Goal: Information Seeking & Learning: Stay updated

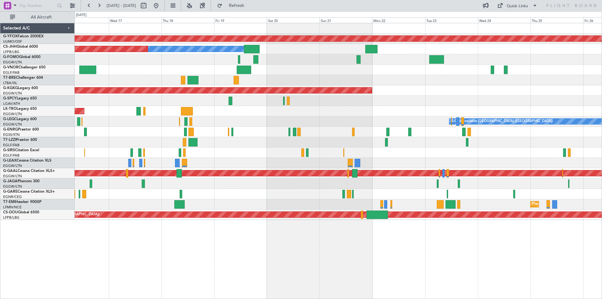
click at [167, 155] on div at bounding box center [338, 152] width 527 height 10
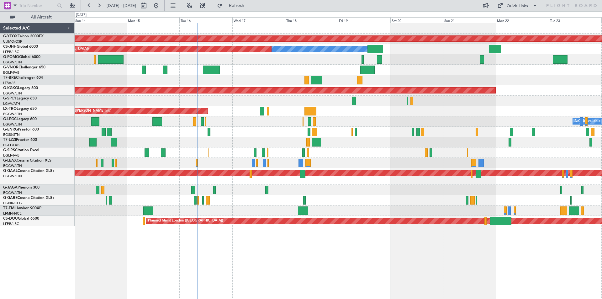
click at [414, 76] on div at bounding box center [338, 80] width 527 height 10
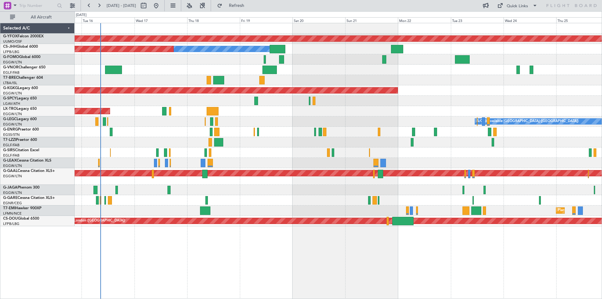
click at [284, 111] on div "Unplanned Maint [GEOGRAPHIC_DATA] ([PERSON_NAME] Intl)" at bounding box center [338, 111] width 527 height 10
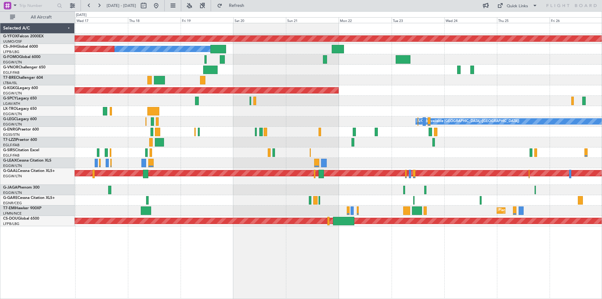
click at [313, 117] on div "A/C Unavailable [GEOGRAPHIC_DATA] ([GEOGRAPHIC_DATA])" at bounding box center [338, 121] width 527 height 10
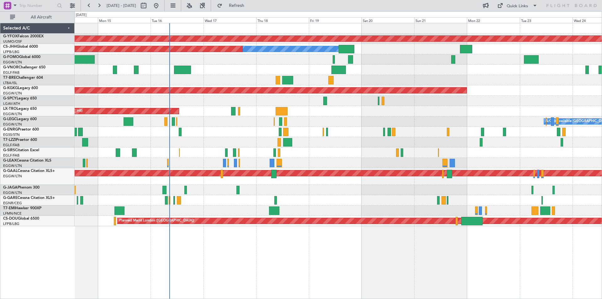
click at [537, 103] on div "AOG Maint Ostafyevo Owner Planned Maint [GEOGRAPHIC_DATA] ([GEOGRAPHIC_DATA]) A…" at bounding box center [338, 124] width 527 height 203
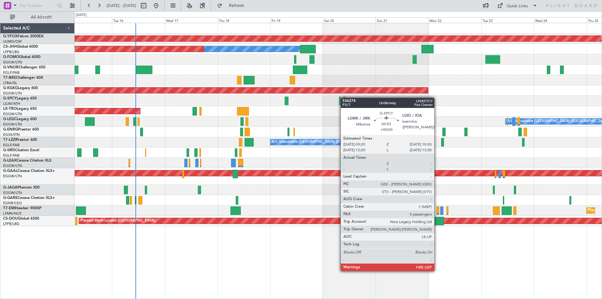
click at [344, 98] on div "AOG Maint Ostafyevo Owner Planned Maint [GEOGRAPHIC_DATA] ([GEOGRAPHIC_DATA]) A…" at bounding box center [338, 124] width 527 height 203
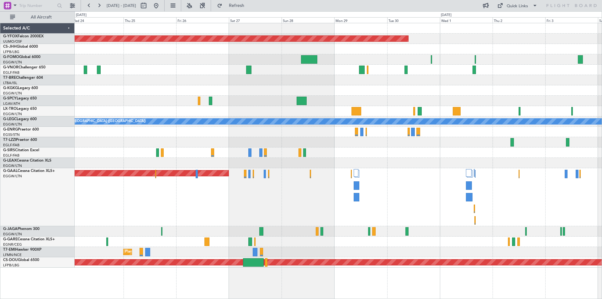
click at [126, 95] on div "AOG Maint [GEOGRAPHIC_DATA] (Ataturk)" at bounding box center [338, 90] width 527 height 10
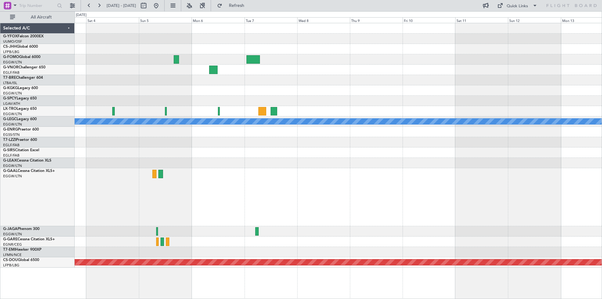
click at [255, 96] on div at bounding box center [338, 101] width 527 height 10
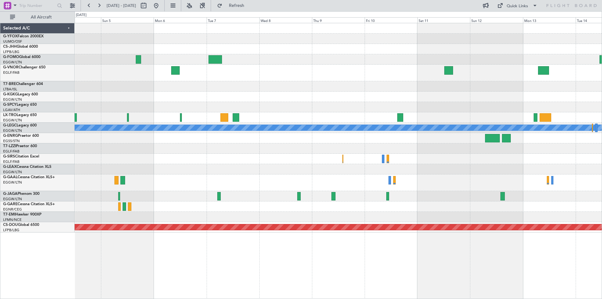
click at [402, 83] on div "A/C Unavailable [GEOGRAPHIC_DATA] ([GEOGRAPHIC_DATA]) Owner [GEOGRAPHIC_DATA] (…" at bounding box center [338, 127] width 527 height 209
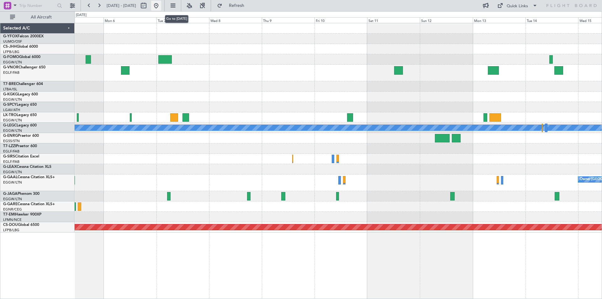
click at [161, 4] on button at bounding box center [156, 6] width 10 height 10
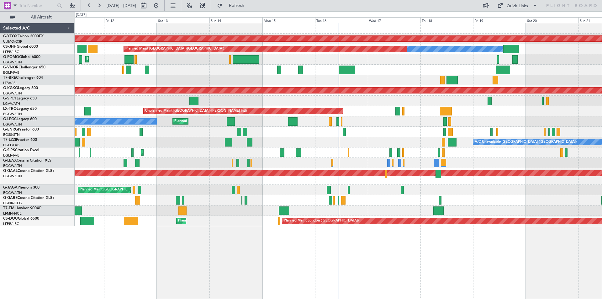
click at [375, 279] on div "AOG Maint Ostafyevo Owner Planned Maint [GEOGRAPHIC_DATA] ([GEOGRAPHIC_DATA]) P…" at bounding box center [339, 161] width 528 height 276
click at [306, 270] on div "AOG Maint Ostafyevo Owner Planned Maint [GEOGRAPHIC_DATA] ([GEOGRAPHIC_DATA]) P…" at bounding box center [339, 161] width 528 height 276
click at [313, 257] on div "AOG Maint Ostafyevo Owner Planned Maint [GEOGRAPHIC_DATA] ([GEOGRAPHIC_DATA]) P…" at bounding box center [339, 161] width 528 height 276
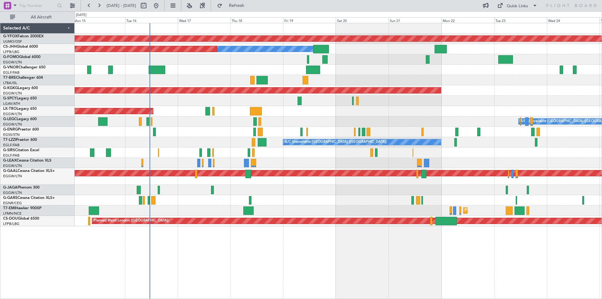
click at [384, 137] on div "A/C Unavailable [GEOGRAPHIC_DATA] ([GEOGRAPHIC_DATA])" at bounding box center [338, 142] width 527 height 10
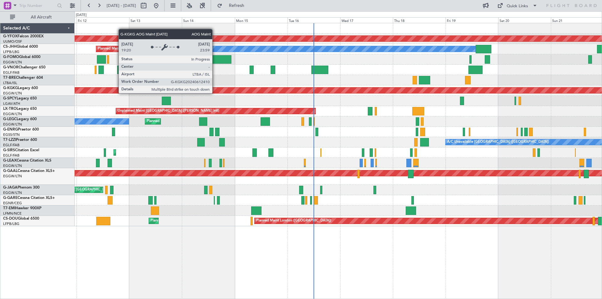
click at [378, 93] on div "AOG Maint [GEOGRAPHIC_DATA] (Ataturk)" at bounding box center [76, 91] width 1056 height 6
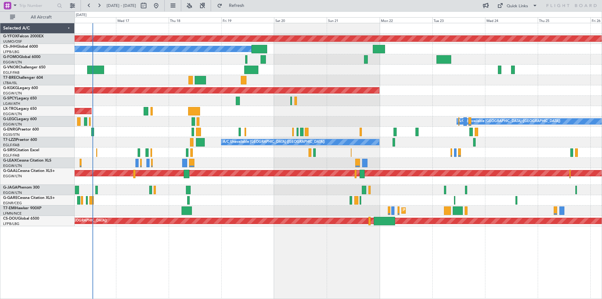
click at [151, 204] on div at bounding box center [338, 200] width 527 height 10
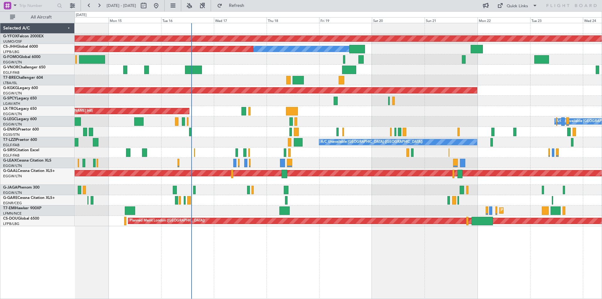
click at [297, 178] on div "Planned Maint Dusseldorf" at bounding box center [338, 176] width 527 height 17
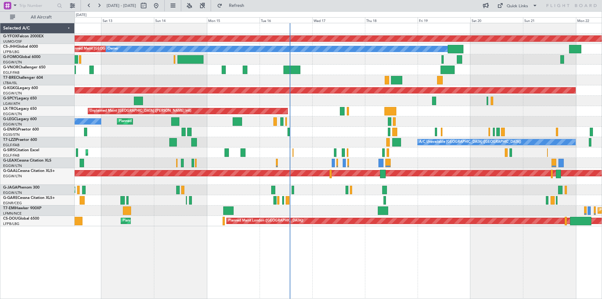
click at [464, 191] on div "Planned Maint [GEOGRAPHIC_DATA] ([GEOGRAPHIC_DATA])" at bounding box center [338, 190] width 527 height 10
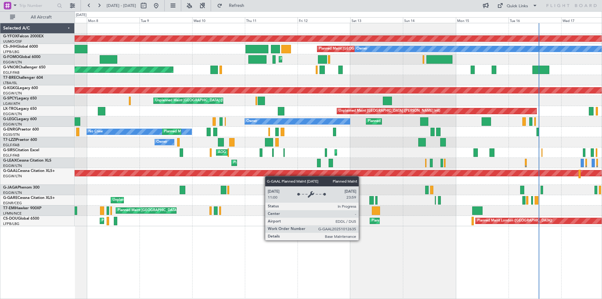
click at [435, 172] on div "AOG Maint Ostafyevo Planned Maint [GEOGRAPHIC_DATA] ([GEOGRAPHIC_DATA]) Owner P…" at bounding box center [338, 124] width 527 height 203
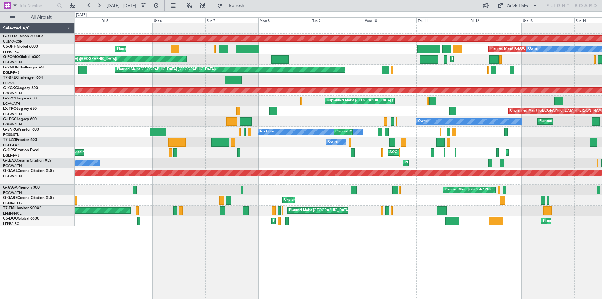
click at [352, 168] on div "Planned Maint Dusseldorf" at bounding box center [338, 176] width 527 height 17
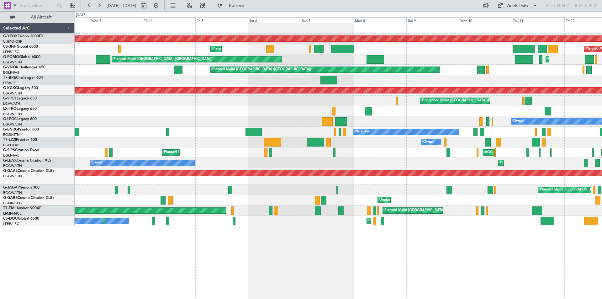
click at [380, 147] on div "AOG Maint Ostafyevo Planned Maint [GEOGRAPHIC_DATA] ([GEOGRAPHIC_DATA]) Planned…" at bounding box center [338, 124] width 527 height 203
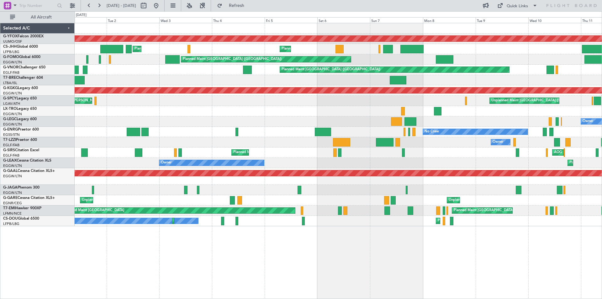
click at [361, 155] on div "AOG Maint Ostafyevo Planned Maint [GEOGRAPHIC_DATA] ([GEOGRAPHIC_DATA]) Planned…" at bounding box center [338, 124] width 527 height 203
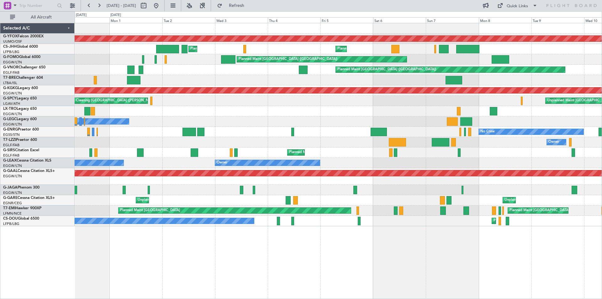
click at [248, 122] on div "Owner Owner" at bounding box center [338, 121] width 527 height 10
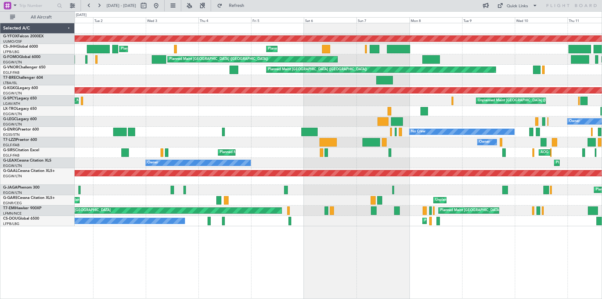
click at [221, 144] on div "AOG Maint Ostafyevo Planned Maint [GEOGRAPHIC_DATA] ([GEOGRAPHIC_DATA]) Planned…" at bounding box center [338, 124] width 527 height 203
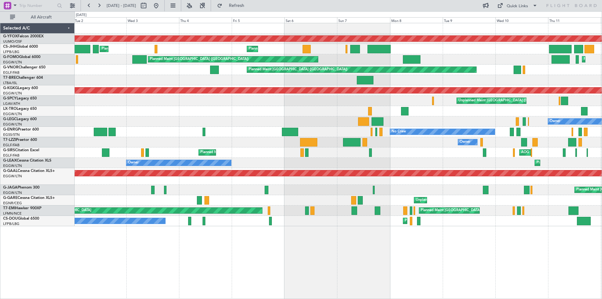
click at [246, 153] on div "Planned Maint [GEOGRAPHIC_DATA] ([GEOGRAPHIC_DATA]) AOG Maint [PERSON_NAME] Pla…" at bounding box center [338, 152] width 527 height 10
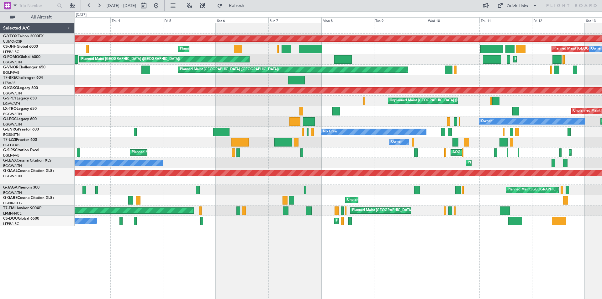
click at [271, 160] on div "AOG Maint Ostafyevo Planned Maint [GEOGRAPHIC_DATA] ([GEOGRAPHIC_DATA]) Planned…" at bounding box center [338, 124] width 527 height 203
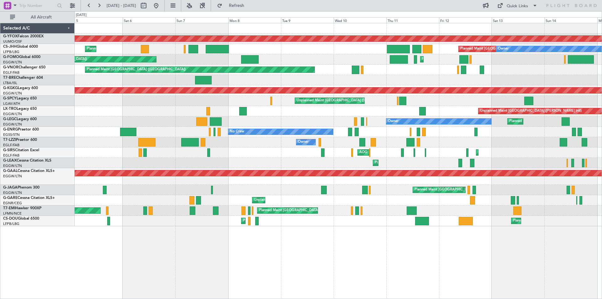
click at [271, 157] on div "AOG Maint [PERSON_NAME] Planned Maint [GEOGRAPHIC_DATA] ([GEOGRAPHIC_DATA]) Pla…" at bounding box center [338, 152] width 527 height 10
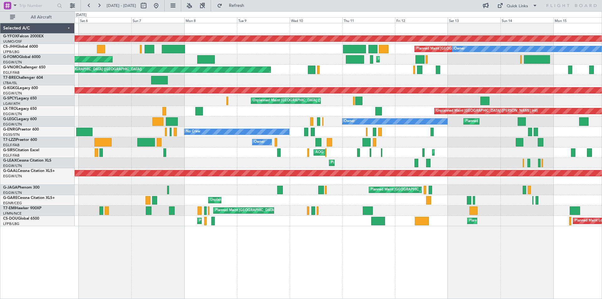
click at [288, 160] on div "Planned Maint [GEOGRAPHIC_DATA] ([GEOGRAPHIC_DATA]) Owner" at bounding box center [338, 163] width 527 height 10
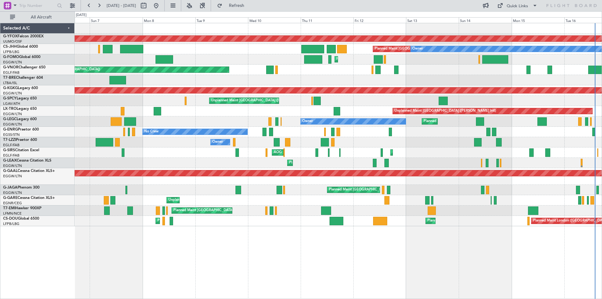
click at [301, 159] on div "AOG Maint Ostafyevo Planned Maint [GEOGRAPHIC_DATA] ([GEOGRAPHIC_DATA]) Owner P…" at bounding box center [338, 124] width 527 height 203
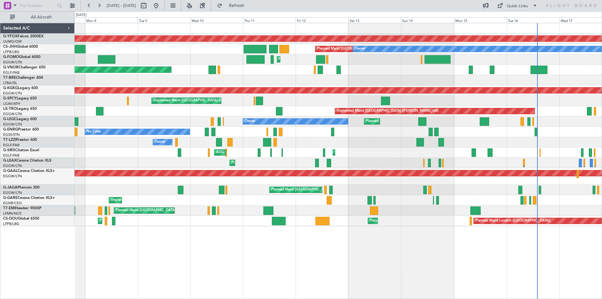
click at [300, 157] on div "AOG Maint [PERSON_NAME] Planned Maint [GEOGRAPHIC_DATA] ([GEOGRAPHIC_DATA])" at bounding box center [338, 152] width 527 height 10
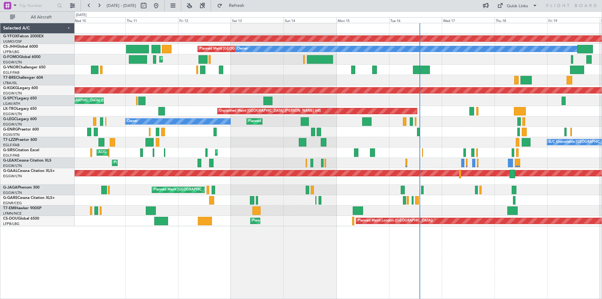
click at [248, 153] on div "AOG Maint [PERSON_NAME] Planned Maint [GEOGRAPHIC_DATA] ([GEOGRAPHIC_DATA])" at bounding box center [338, 152] width 527 height 10
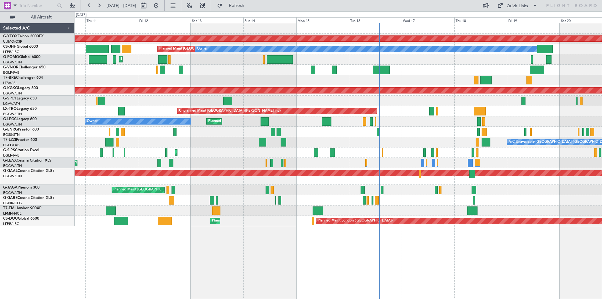
click at [350, 158] on div "AOG Maint Ostafyevo Planned Maint [GEOGRAPHIC_DATA] ([GEOGRAPHIC_DATA]) Owner P…" at bounding box center [338, 124] width 527 height 203
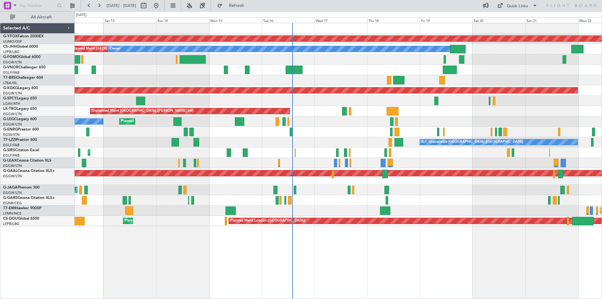
click at [410, 165] on div "Planned Maint [GEOGRAPHIC_DATA] ([GEOGRAPHIC_DATA])" at bounding box center [338, 163] width 527 height 10
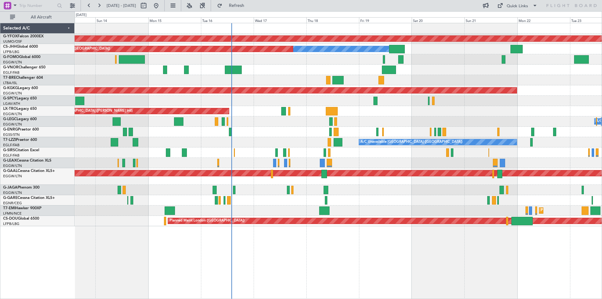
click at [160, 151] on div "Planned Maint [GEOGRAPHIC_DATA] ([GEOGRAPHIC_DATA])" at bounding box center [338, 152] width 527 height 10
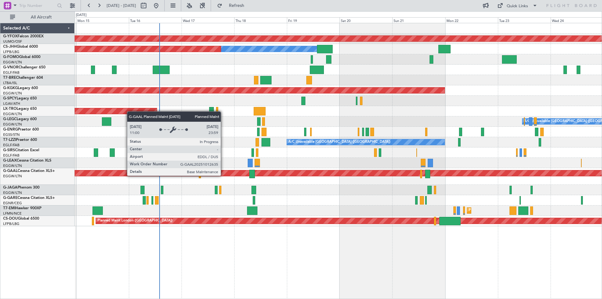
click at [352, 173] on div "Planned Maint Dusseldorf" at bounding box center [128, 173] width 1161 height 6
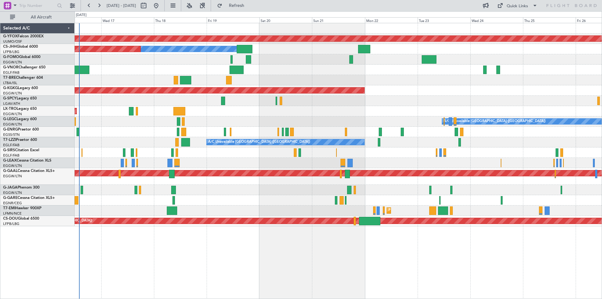
click at [389, 82] on div at bounding box center [338, 80] width 527 height 10
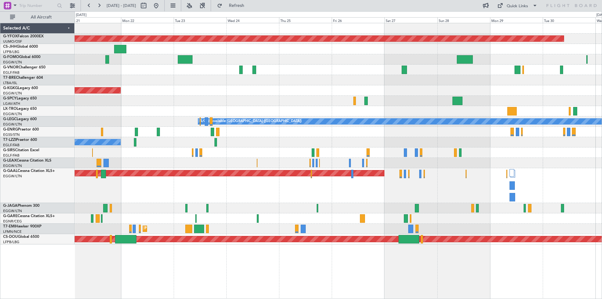
click at [348, 141] on div "A/C Unavailable [GEOGRAPHIC_DATA] ([GEOGRAPHIC_DATA])" at bounding box center [338, 142] width 527 height 10
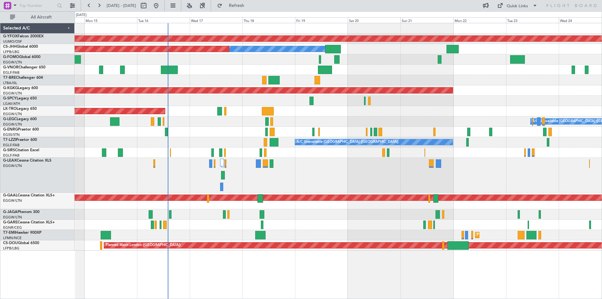
click at [299, 152] on div "Planned Maint [GEOGRAPHIC_DATA] ([GEOGRAPHIC_DATA])" at bounding box center [338, 152] width 527 height 10
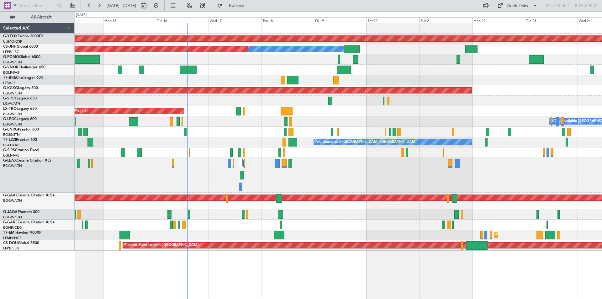
click at [380, 218] on div "Planned Maint [GEOGRAPHIC_DATA] ([GEOGRAPHIC_DATA])" at bounding box center [338, 214] width 527 height 10
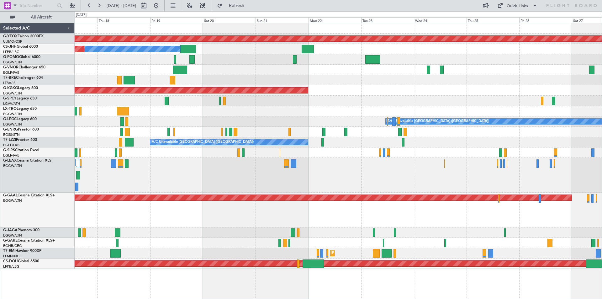
click at [352, 158] on div at bounding box center [338, 175] width 527 height 35
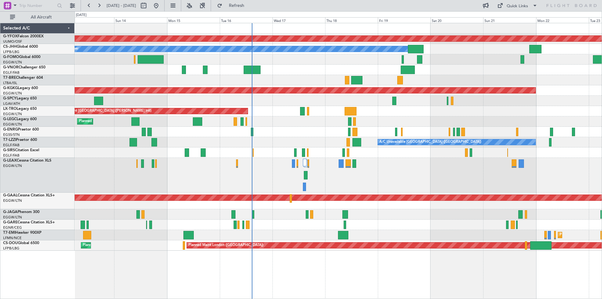
click at [380, 176] on div "Planned Maint [GEOGRAPHIC_DATA] ([GEOGRAPHIC_DATA])" at bounding box center [338, 175] width 527 height 35
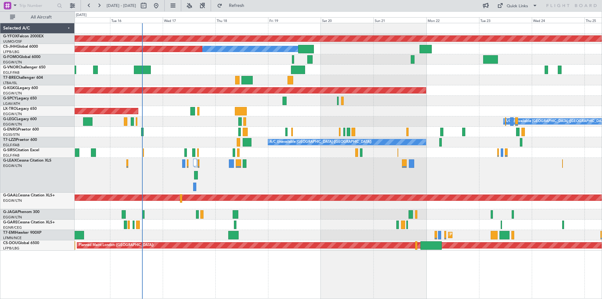
click at [315, 136] on div "AOG Maint Ostafyevo Owner Planned Maint Paris (Le Bourget) AOG Maint Istanbul (…" at bounding box center [338, 136] width 527 height 227
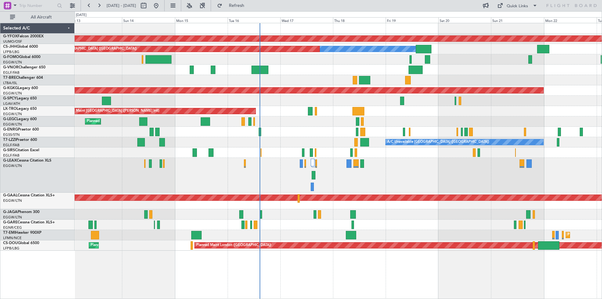
click at [410, 166] on div "Planned Maint [GEOGRAPHIC_DATA] ([GEOGRAPHIC_DATA])" at bounding box center [338, 175] width 527 height 35
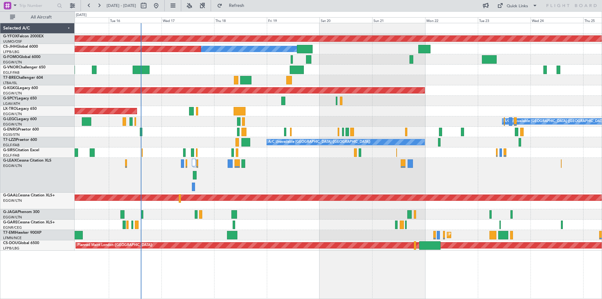
click at [363, 183] on div at bounding box center [338, 175] width 527 height 35
click at [250, 5] on span "Refresh" at bounding box center [237, 5] width 26 height 4
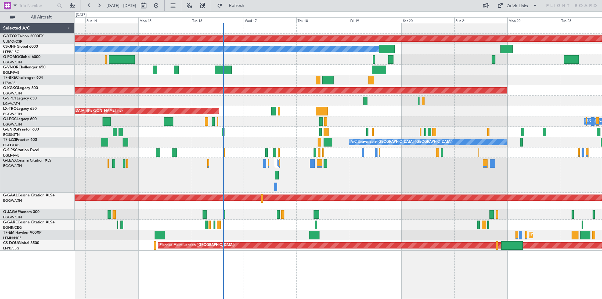
click at [388, 167] on div at bounding box center [338, 175] width 527 height 35
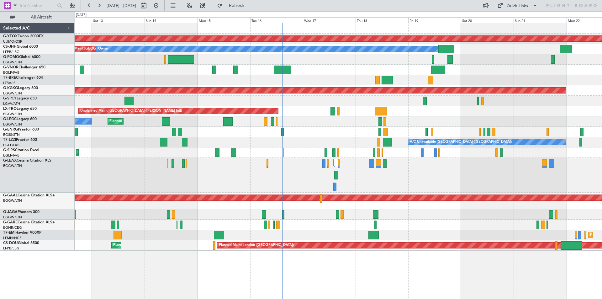
click at [210, 164] on div "Planned Maint [GEOGRAPHIC_DATA] ([GEOGRAPHIC_DATA])" at bounding box center [338, 175] width 527 height 35
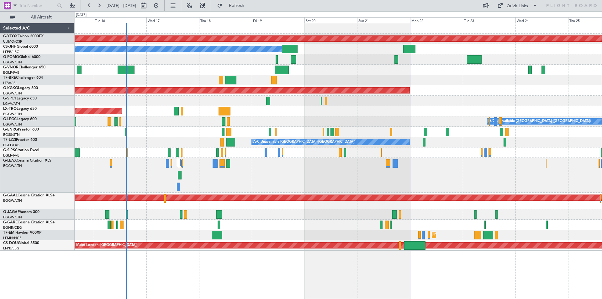
click at [252, 137] on div "AOG Maint Ostafyevo Planned Maint Paris (Le Bourget) Owner AOG Maint Istanbul (…" at bounding box center [338, 136] width 527 height 227
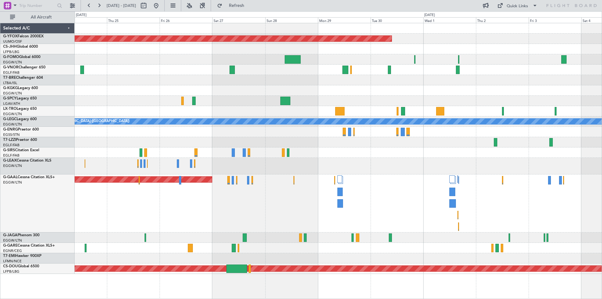
click at [362, 154] on div at bounding box center [338, 152] width 527 height 10
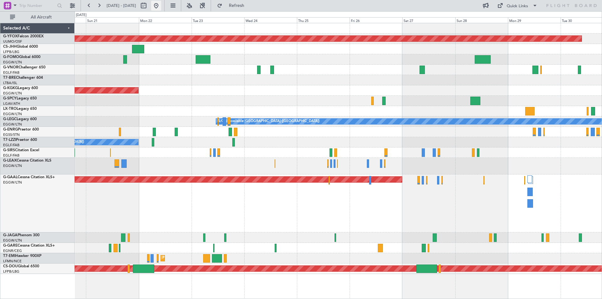
click at [161, 7] on button at bounding box center [156, 6] width 10 height 10
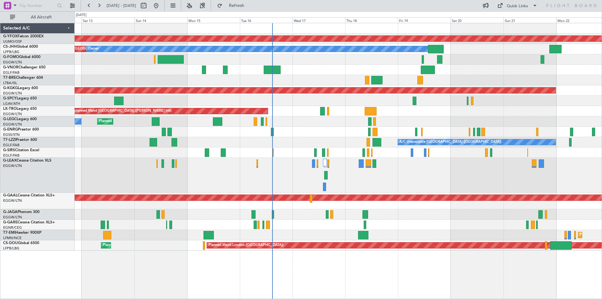
click at [420, 189] on div "Planned Maint [GEOGRAPHIC_DATA] ([GEOGRAPHIC_DATA])" at bounding box center [338, 175] width 527 height 35
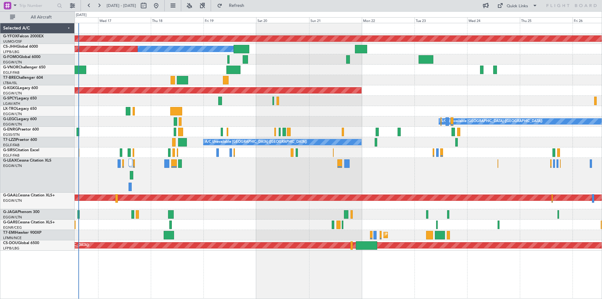
click at [229, 138] on div "A/C Unavailable [GEOGRAPHIC_DATA] ([GEOGRAPHIC_DATA])" at bounding box center [338, 142] width 527 height 10
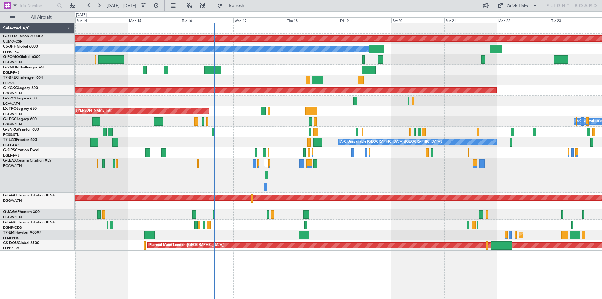
click at [443, 156] on div "AOG Maint Ostafyevo Planned Maint Paris (Le Bourget) Owner Planned Maint London…" at bounding box center [338, 136] width 527 height 227
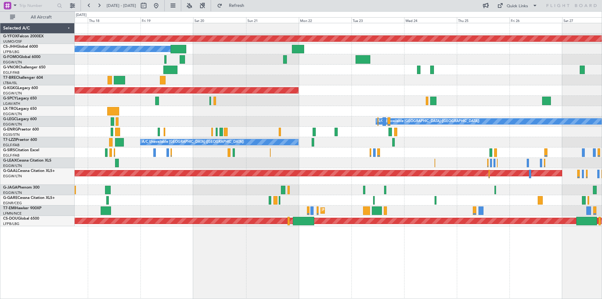
click at [252, 102] on div "AOG Maint Ostafyevo Owner Planned Maint Paris (Le Bourget) AOG Maint Istanbul (…" at bounding box center [338, 124] width 527 height 203
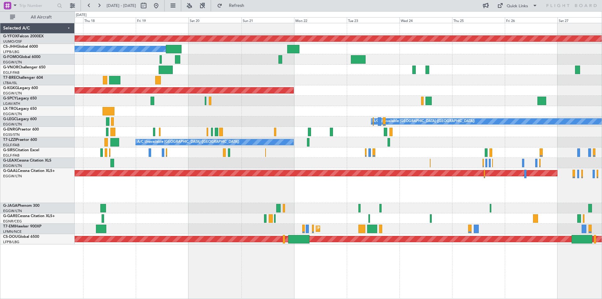
click at [480, 68] on div at bounding box center [338, 70] width 527 height 10
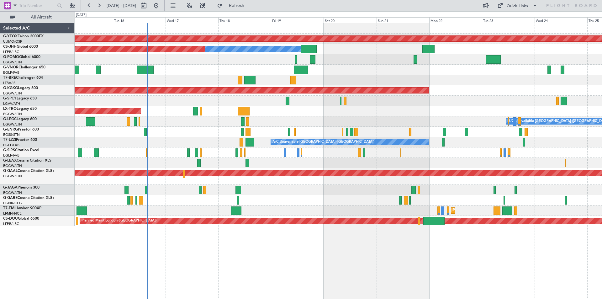
click at [400, 136] on div at bounding box center [338, 132] width 527 height 10
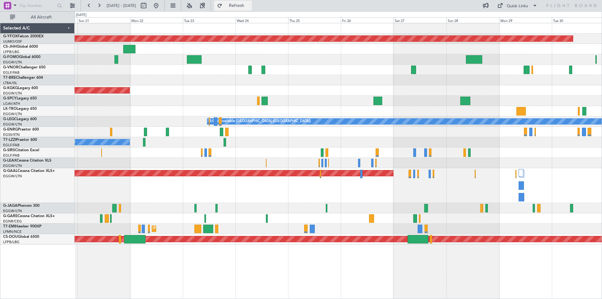
click at [250, 7] on span "Refresh" at bounding box center [237, 5] width 26 height 4
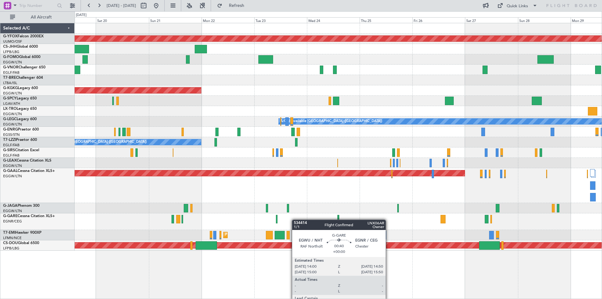
click at [345, 216] on div at bounding box center [338, 221] width 527 height 17
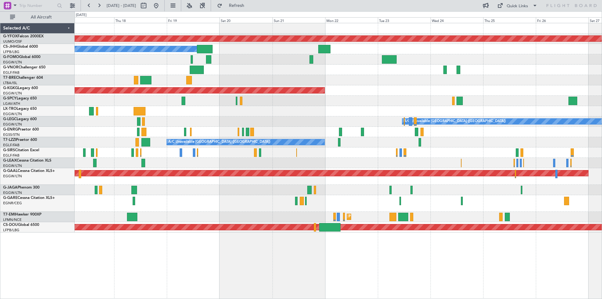
click at [336, 130] on div "AOG Maint Ostafyevo Planned Maint Paris (Le Bourget) Owner AOG Maint Istanbul (…" at bounding box center [338, 127] width 527 height 209
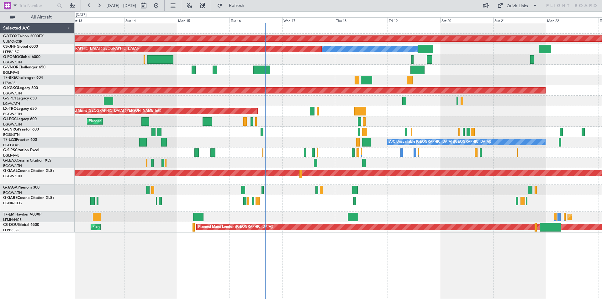
click at [412, 202] on div at bounding box center [338, 203] width 527 height 17
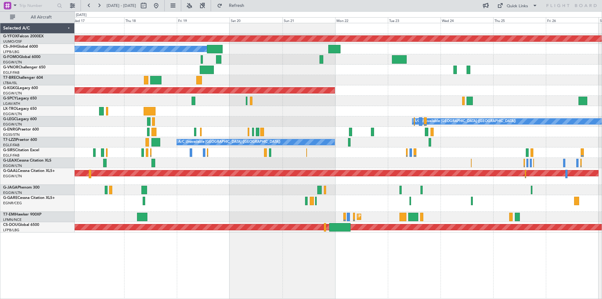
click at [211, 212] on div "Planned Maint [GEOGRAPHIC_DATA]" at bounding box center [338, 217] width 527 height 10
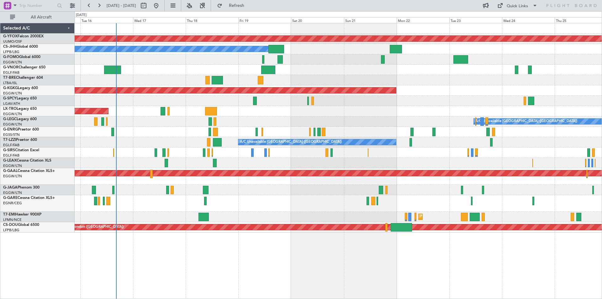
click at [274, 105] on div "AOG Maint Ostafyevo Planned Maint Paris (Le Bourget) Owner AOG Maint Istanbul (…" at bounding box center [338, 127] width 527 height 209
